Goal: Task Accomplishment & Management: Manage account settings

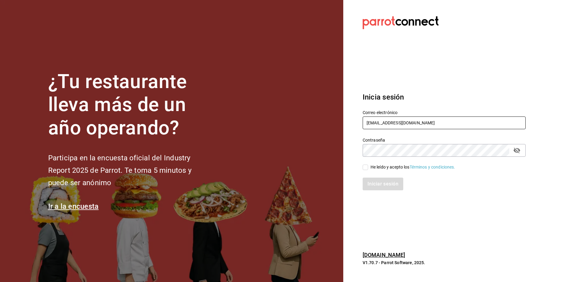
click at [381, 125] on input "[EMAIL_ADDRESS][DOMAIN_NAME]" at bounding box center [444, 123] width 163 height 13
type input "d"
click at [381, 125] on input "mul" at bounding box center [444, 123] width 163 height 13
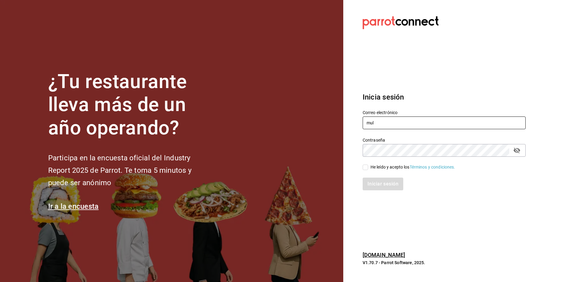
click at [381, 125] on input "mul" at bounding box center [444, 123] width 163 height 13
paste input "lindanys@valle.com"
type input "lindanys@valle.com"
click at [367, 168] on input "He leído y acepto los Términos y condiciones." at bounding box center [365, 167] width 5 height 5
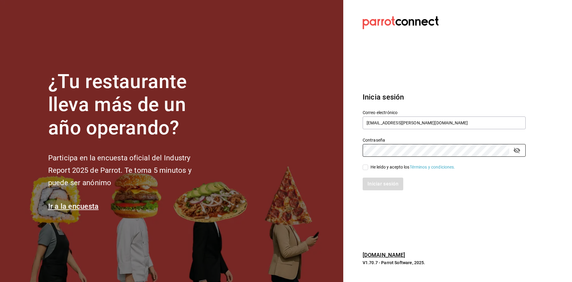
checkbox input "true"
click at [376, 180] on button "Iniciar sesión" at bounding box center [383, 184] width 41 height 13
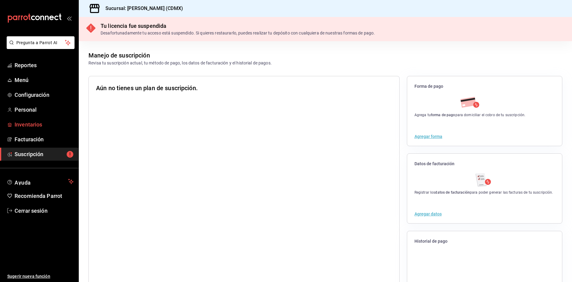
click at [25, 121] on span "Inventarios" at bounding box center [44, 125] width 59 height 8
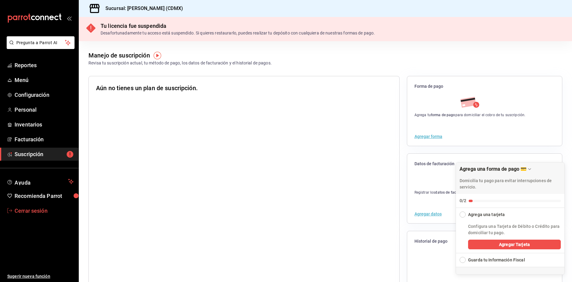
click at [27, 211] on span "Cerrar sesión" at bounding box center [44, 211] width 59 height 8
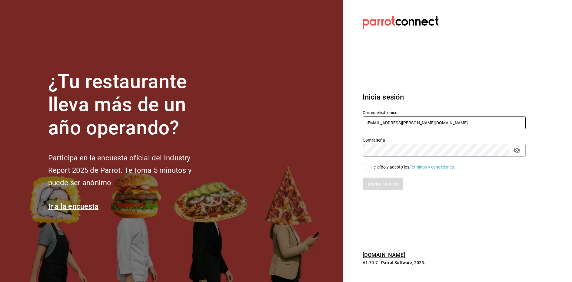
click at [407, 122] on input "[EMAIL_ADDRESS][PERSON_NAME][DOMAIN_NAME]" at bounding box center [444, 123] width 163 height 13
click at [407, 122] on input "lindanys@valle.com" at bounding box center [444, 123] width 163 height 13
paste input "multiuser@abisal"
type input "multiuser@abisal.com"
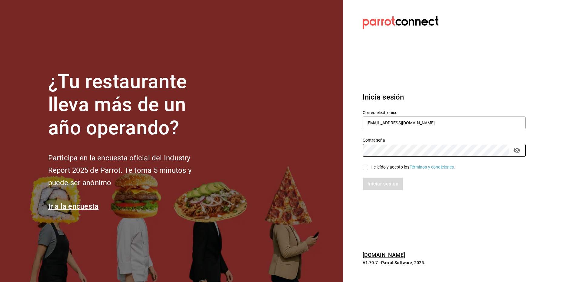
click at [366, 168] on input "He leído y acepto los Términos y condiciones." at bounding box center [365, 167] width 5 height 5
checkbox input "true"
click at [378, 191] on div "Inicia sesión Correo electrónico multiuser@abisal.com Contraseña Contraseña He …" at bounding box center [444, 142] width 163 height 114
click at [376, 175] on div "Iniciar sesión" at bounding box center [440, 181] width 170 height 20
click at [376, 180] on button "Iniciar sesión" at bounding box center [383, 184] width 41 height 13
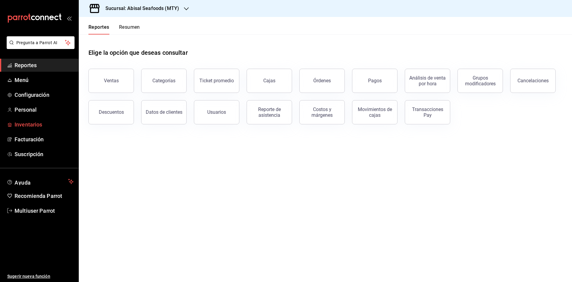
click at [33, 127] on span "Inventarios" at bounding box center [44, 125] width 59 height 8
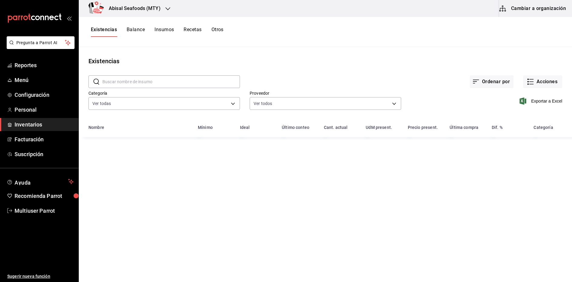
click at [168, 28] on button "Insumos" at bounding box center [164, 32] width 19 height 10
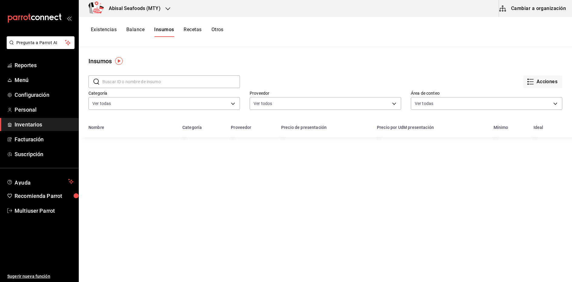
click at [193, 30] on button "Recetas" at bounding box center [193, 32] width 18 height 10
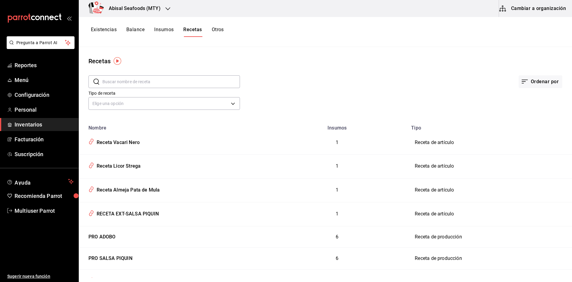
click at [131, 30] on button "Balance" at bounding box center [135, 32] width 18 height 10
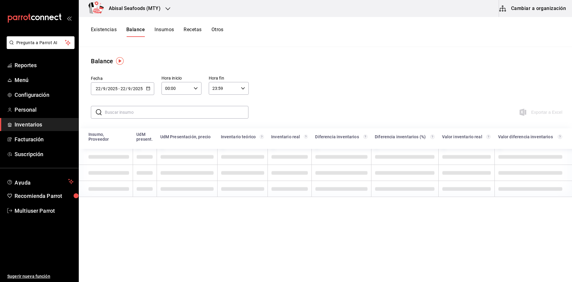
click at [102, 31] on button "Existencias" at bounding box center [104, 32] width 26 height 10
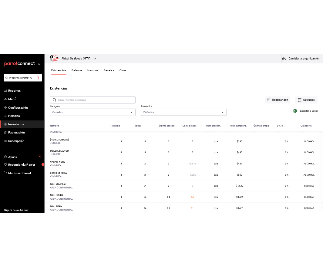
scroll to position [32, 0]
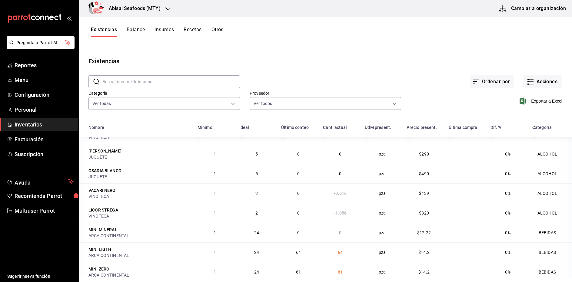
click at [532, 106] on div "Exportar a Excel" at bounding box center [481, 96] width 161 height 31
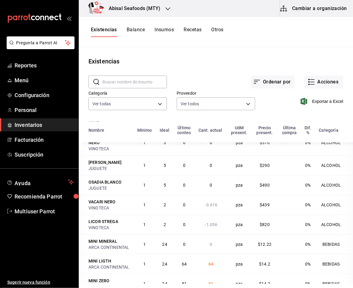
scroll to position [0, 0]
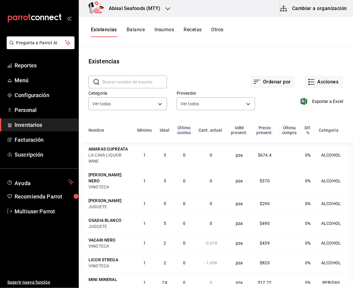
click at [166, 33] on button "Insumos" at bounding box center [164, 32] width 19 height 10
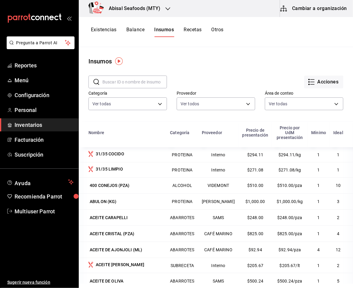
click at [194, 33] on button "Recetas" at bounding box center [193, 32] width 18 height 10
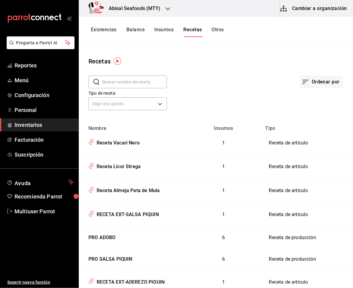
click at [134, 32] on button "Balance" at bounding box center [135, 32] width 18 height 10
